Goal: Information Seeking & Learning: Find contact information

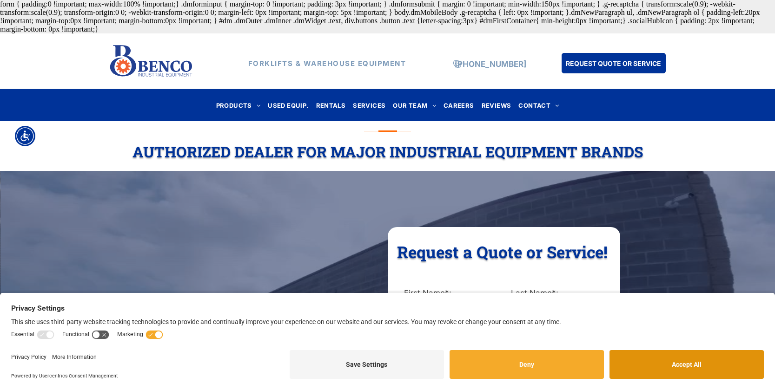
click at [653, 364] on button "Accept All" at bounding box center [686, 364] width 154 height 29
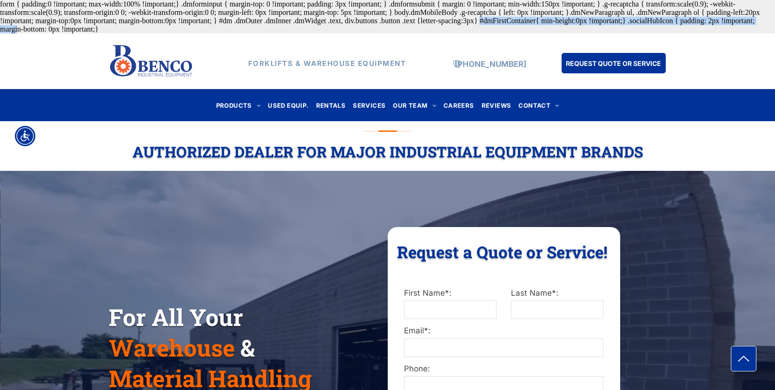
drag, startPoint x: 175, startPoint y: 20, endPoint x: 457, endPoint y: 21, distance: 281.7
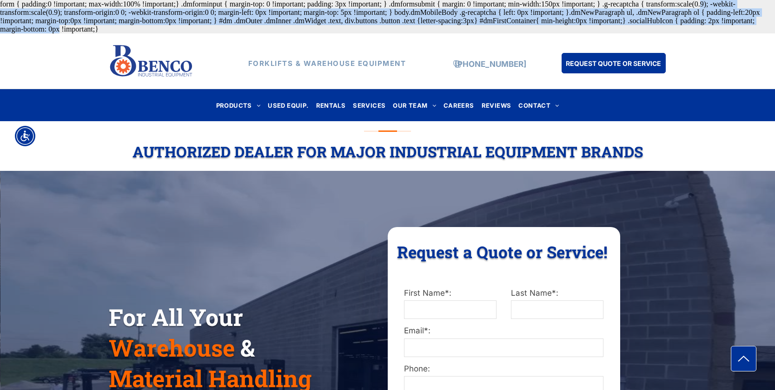
drag, startPoint x: 501, startPoint y: 24, endPoint x: 389, endPoint y: 7, distance: 113.3
drag, startPoint x: 13, startPoint y: 4, endPoint x: 194, endPoint y: 34, distance: 183.8
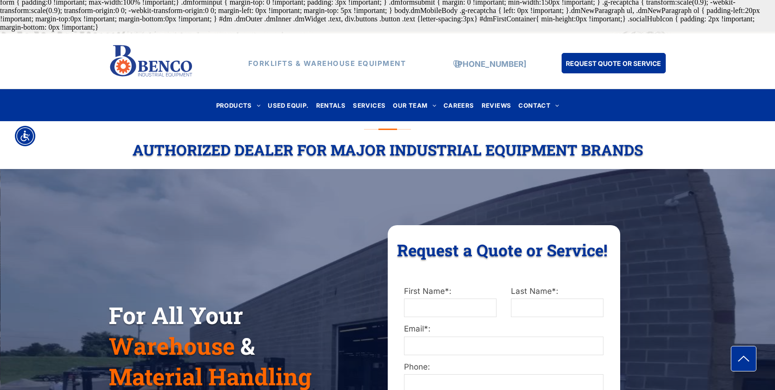
click at [147, 253] on div "For All Your Warehouse & Material Handling Needs! Request a Quote or Service! R…" at bounding box center [388, 358] width 558 height 267
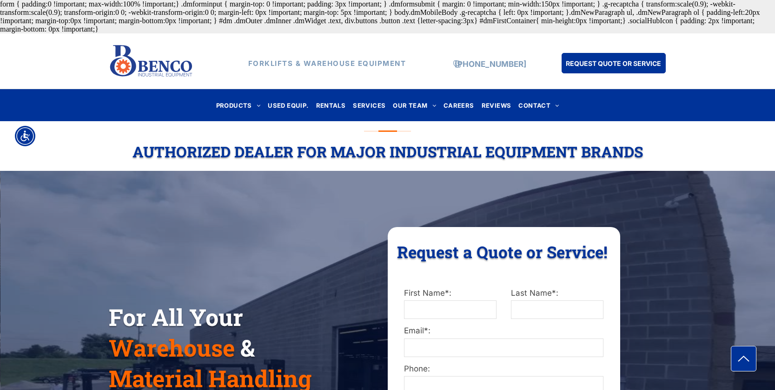
drag, startPoint x: 393, startPoint y: 14, endPoint x: 542, endPoint y: 28, distance: 150.3
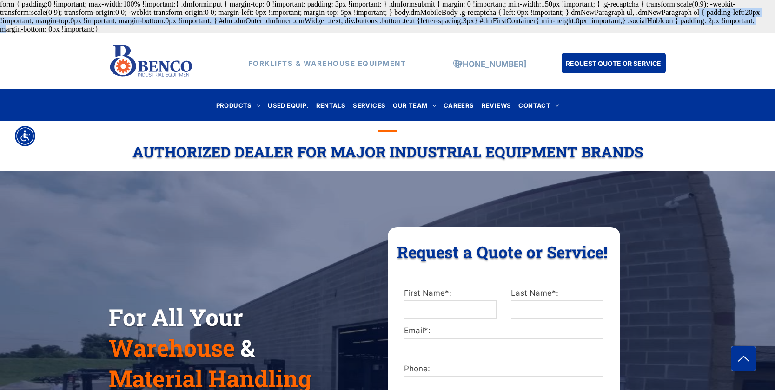
drag, startPoint x: 376, startPoint y: 10, endPoint x: 443, endPoint y: 22, distance: 68.5
drag, startPoint x: 157, startPoint y: 4, endPoint x: 257, endPoint y: 27, distance: 102.6
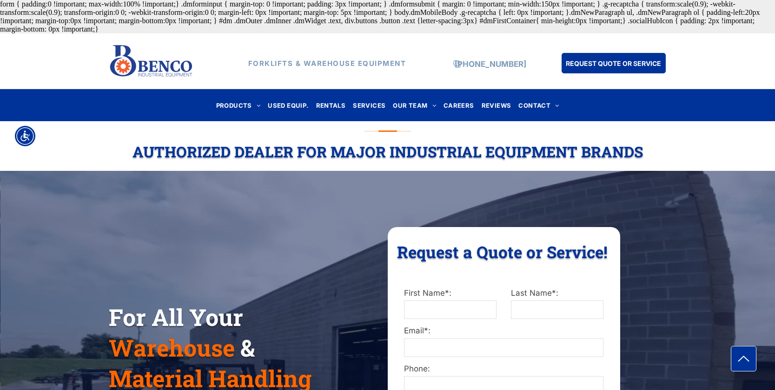
click at [344, 202] on div "For All Your Warehouse & Material Handling Needs! Request a Quote or Service! R…" at bounding box center [387, 378] width 775 height 395
click at [422, 115] on link "BLOG" at bounding box center [416, 124] width 40 height 24
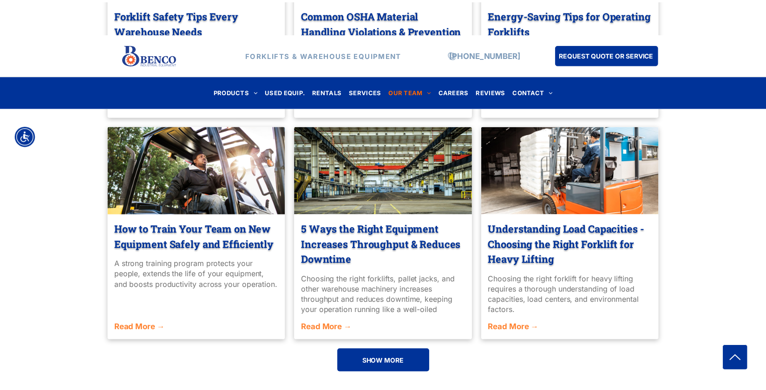
scroll to position [610, 0]
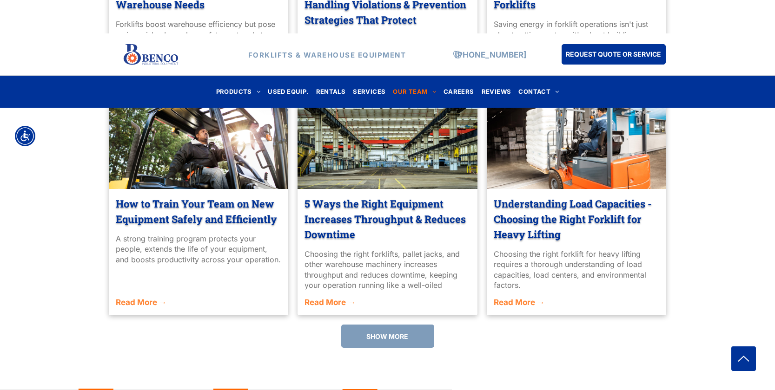
click at [416, 334] on link "SHOW MORE" at bounding box center [387, 336] width 93 height 23
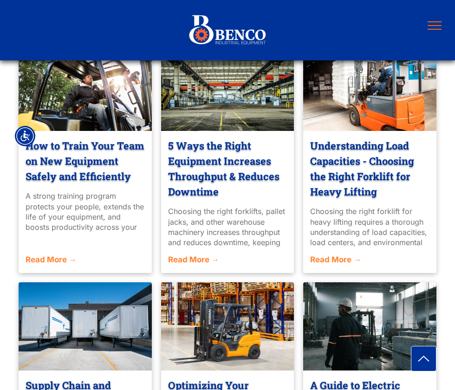
scroll to position [651, 0]
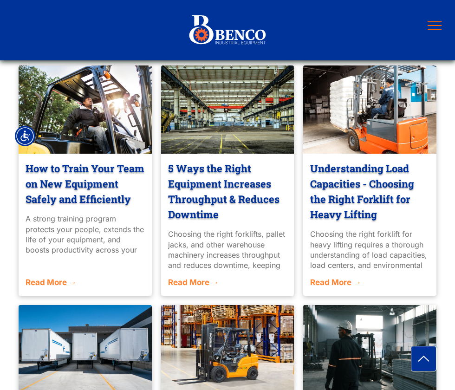
click at [338, 188] on link "Understanding Load Capacities - Choosing the Right Forklift for Heavy Lifting" at bounding box center [369, 191] width 119 height 61
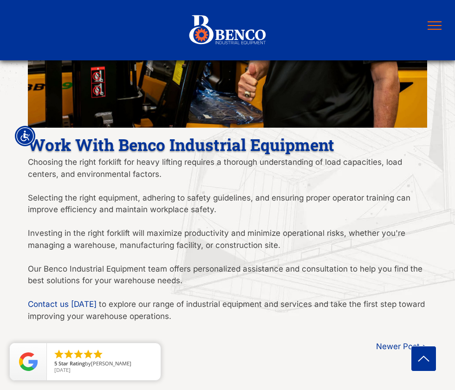
scroll to position [1778, 0]
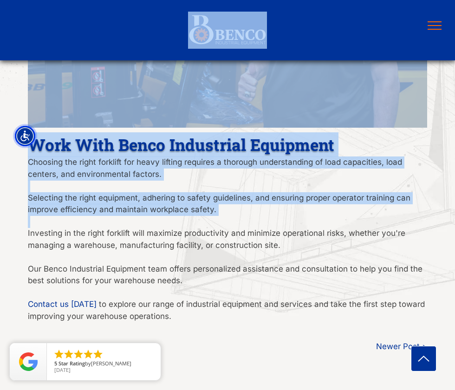
drag, startPoint x: 29, startPoint y: 150, endPoint x: 97, endPoint y: 226, distance: 102.1
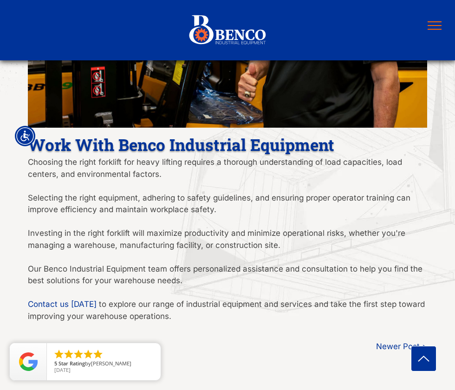
click at [196, 240] on span "Investing in the right forklift will maximize productivity and minimize operati…" at bounding box center [217, 239] width 378 height 21
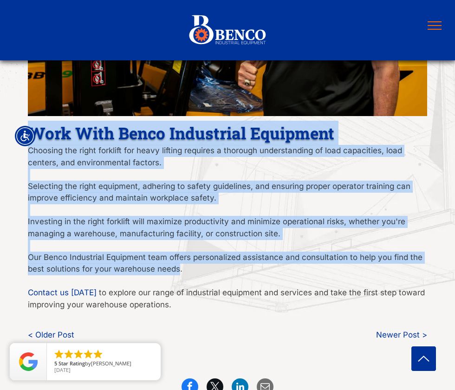
scroll to position [1802, 0]
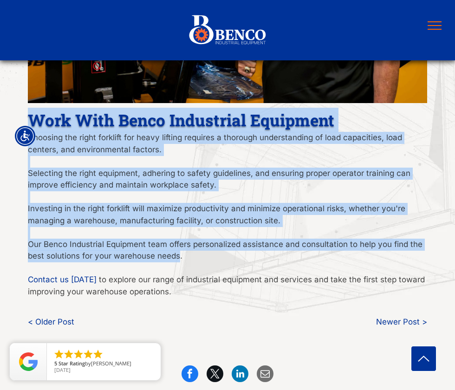
drag, startPoint x: 29, startPoint y: 170, endPoint x: 185, endPoint y: 294, distance: 199.8
click at [185, 294] on div "Work With Benco Industrial Equipment Choosing the right forklift for heavy lift…" at bounding box center [228, 203] width 400 height 192
copy div "Work With Benco Industrial Equipment Choosing the right forklift for heavy lift…"
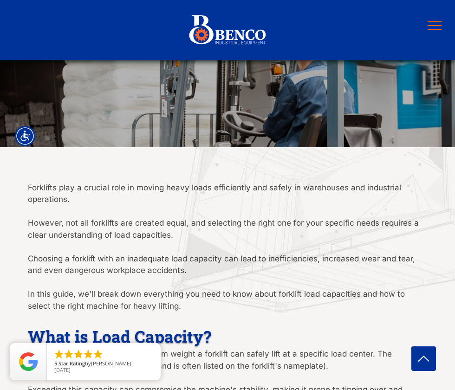
scroll to position [0, 0]
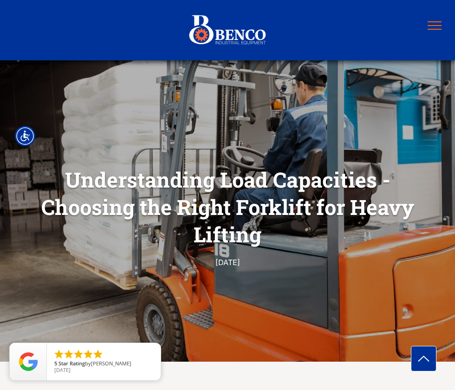
click at [429, 22] on span "menu" at bounding box center [435, 21] width 14 height 1
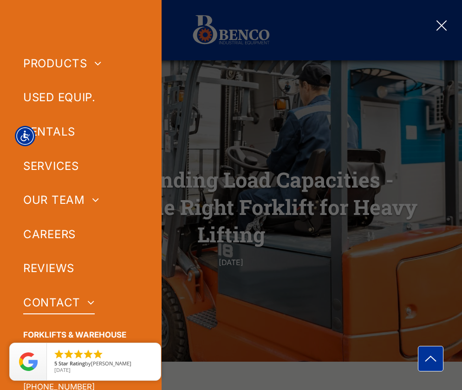
click at [43, 308] on span "CONTACT" at bounding box center [59, 302] width 72 height 23
click at [266, 153] on div at bounding box center [231, 195] width 462 height 390
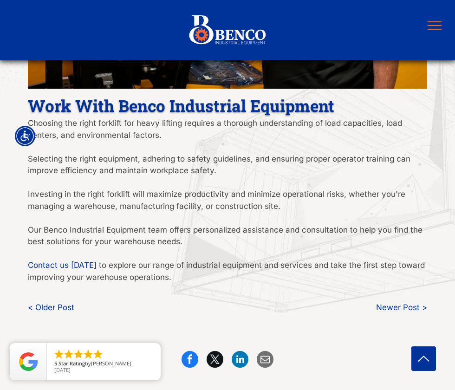
scroll to position [1855, 0]
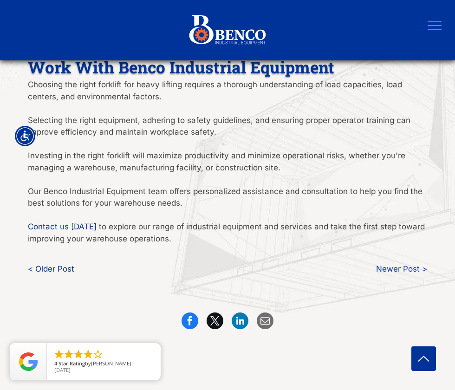
click at [439, 22] on button "menu" at bounding box center [435, 25] width 24 height 24
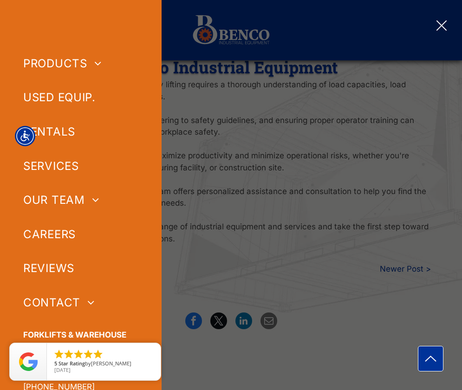
click at [246, 168] on div at bounding box center [231, 195] width 462 height 390
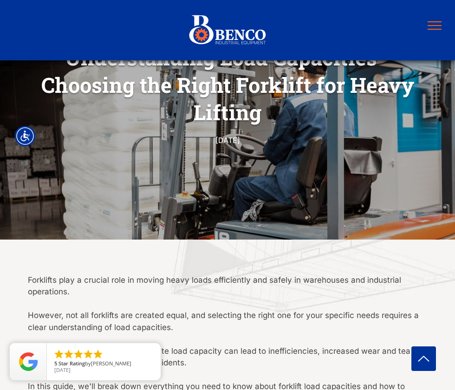
scroll to position [8, 0]
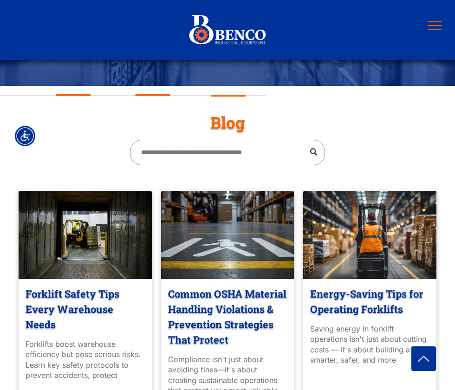
scroll to position [286, 0]
